Goal: Transaction & Acquisition: Purchase product/service

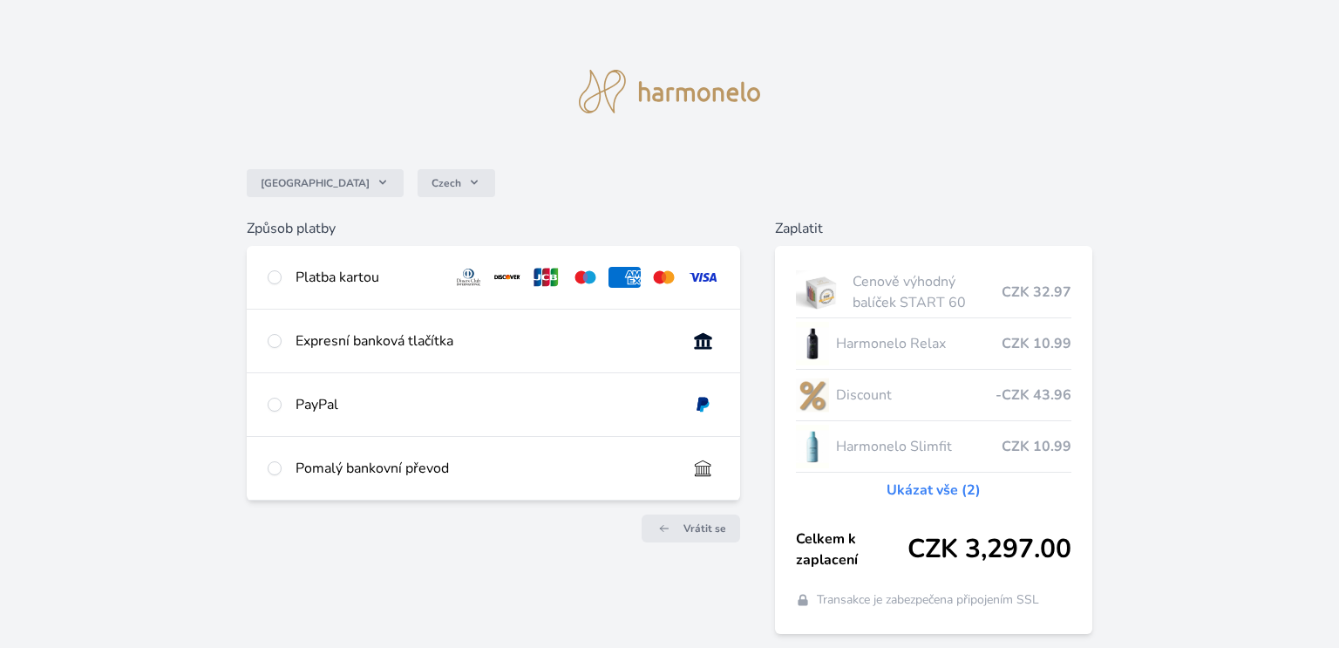
click at [313, 269] on div "Platba kartou" at bounding box center [367, 277] width 143 height 21
radio input "true"
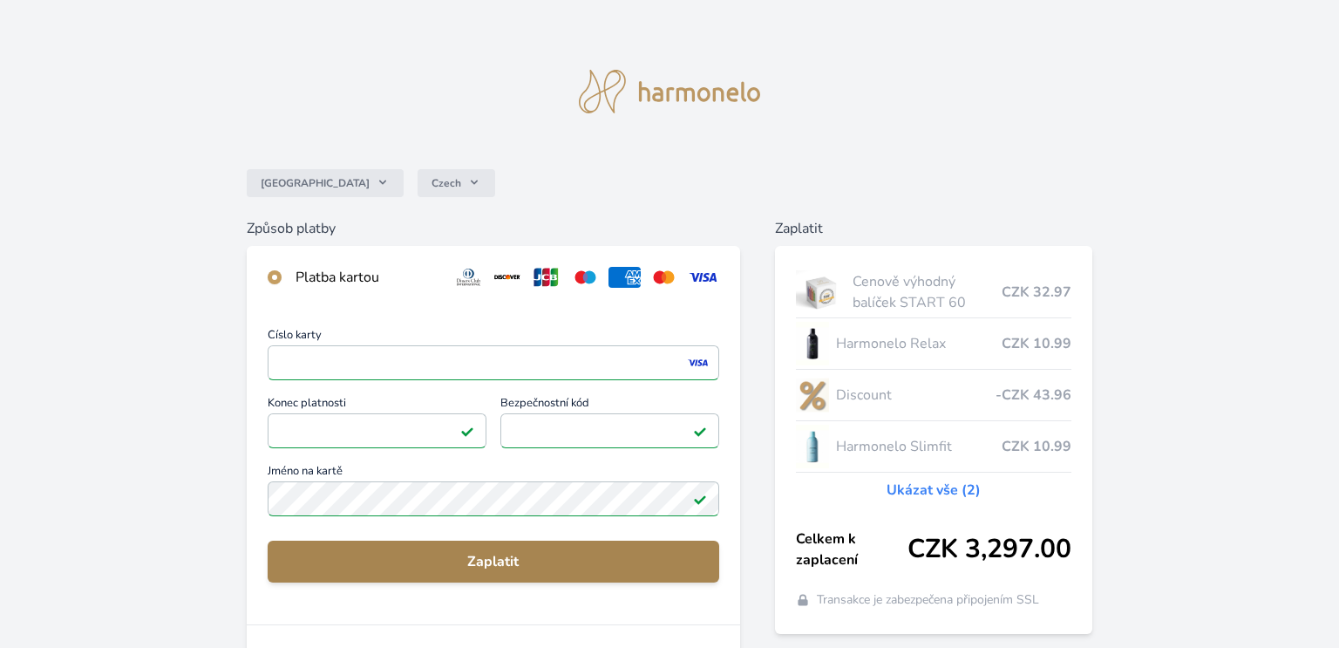
drag, startPoint x: 506, startPoint y: 564, endPoint x: 391, endPoint y: 548, distance: 116.3
click at [501, 562] on span "Zaplatit" at bounding box center [494, 561] width 424 height 21
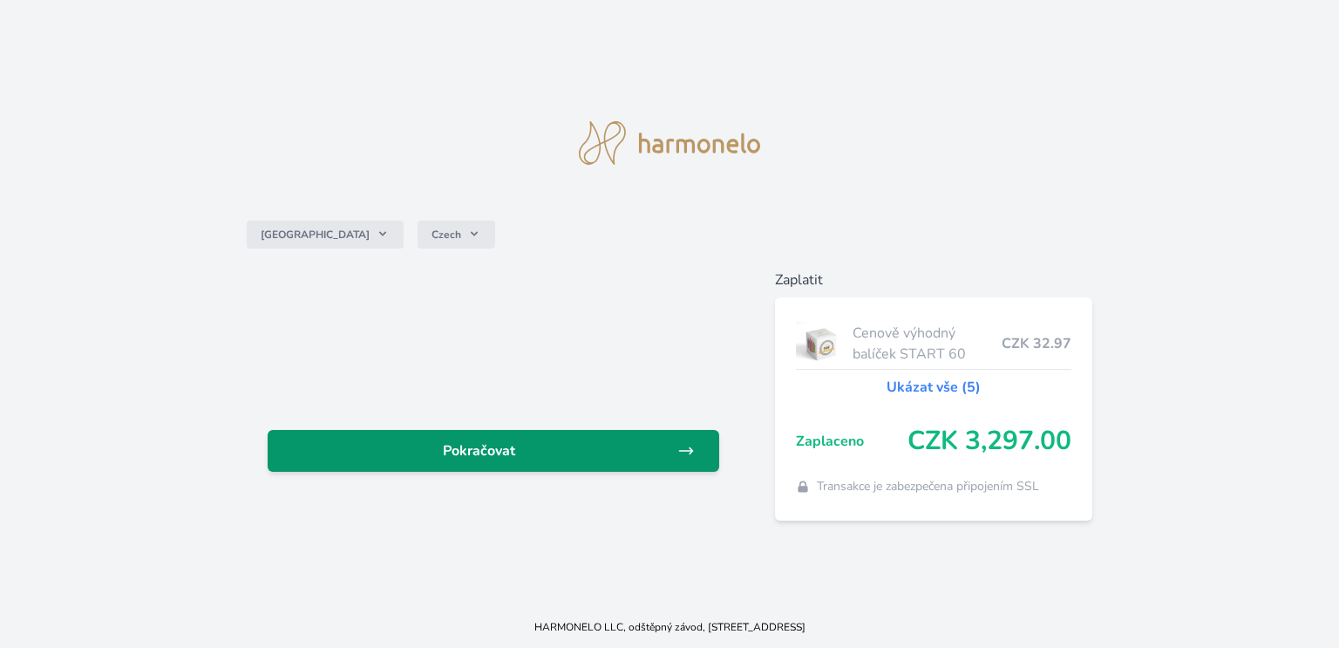
click at [489, 453] on span "Pokračovat" at bounding box center [480, 450] width 396 height 21
